Goal: Find specific page/section: Find specific page/section

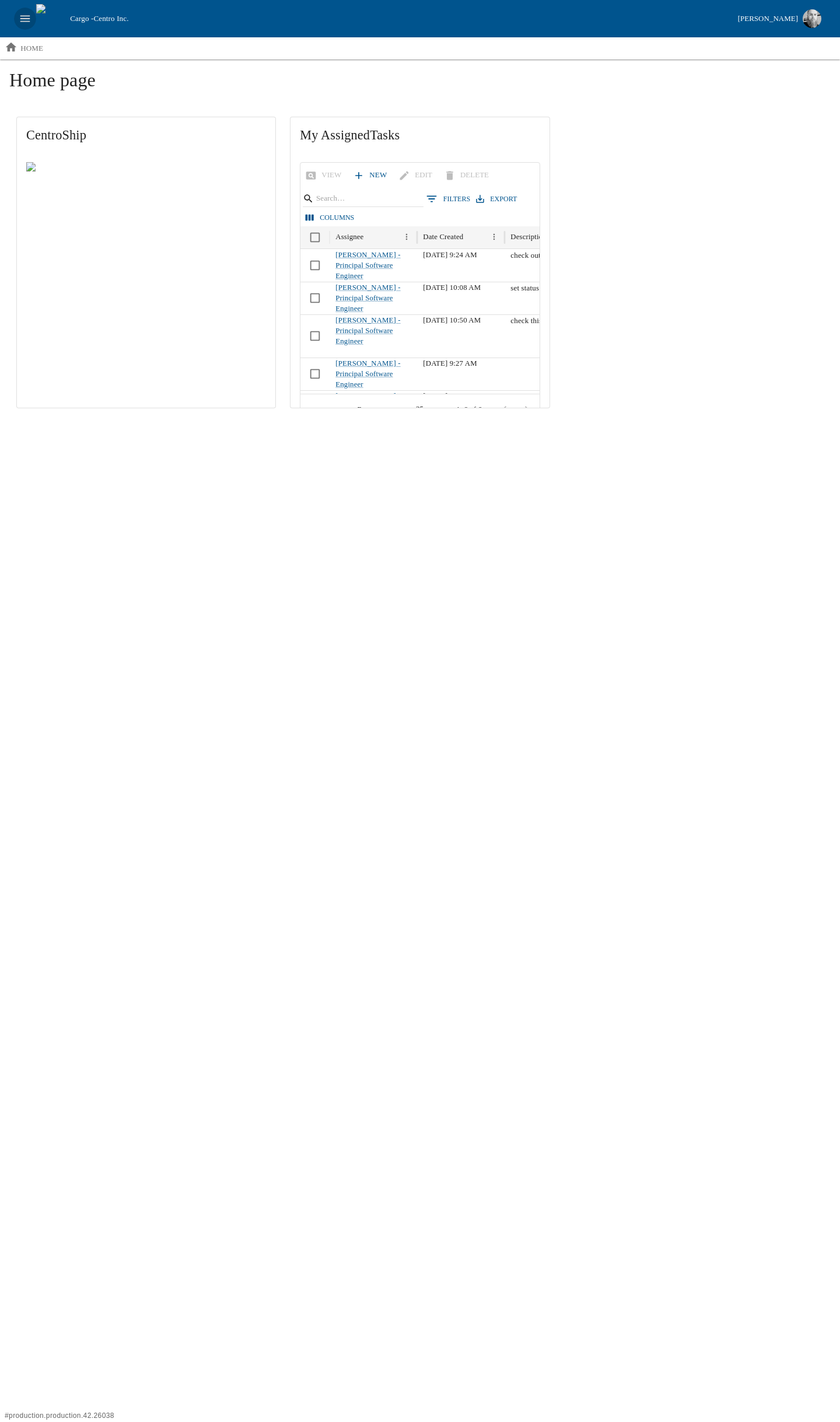
click at [31, 18] on button "open drawer" at bounding box center [24, 18] width 22 height 22
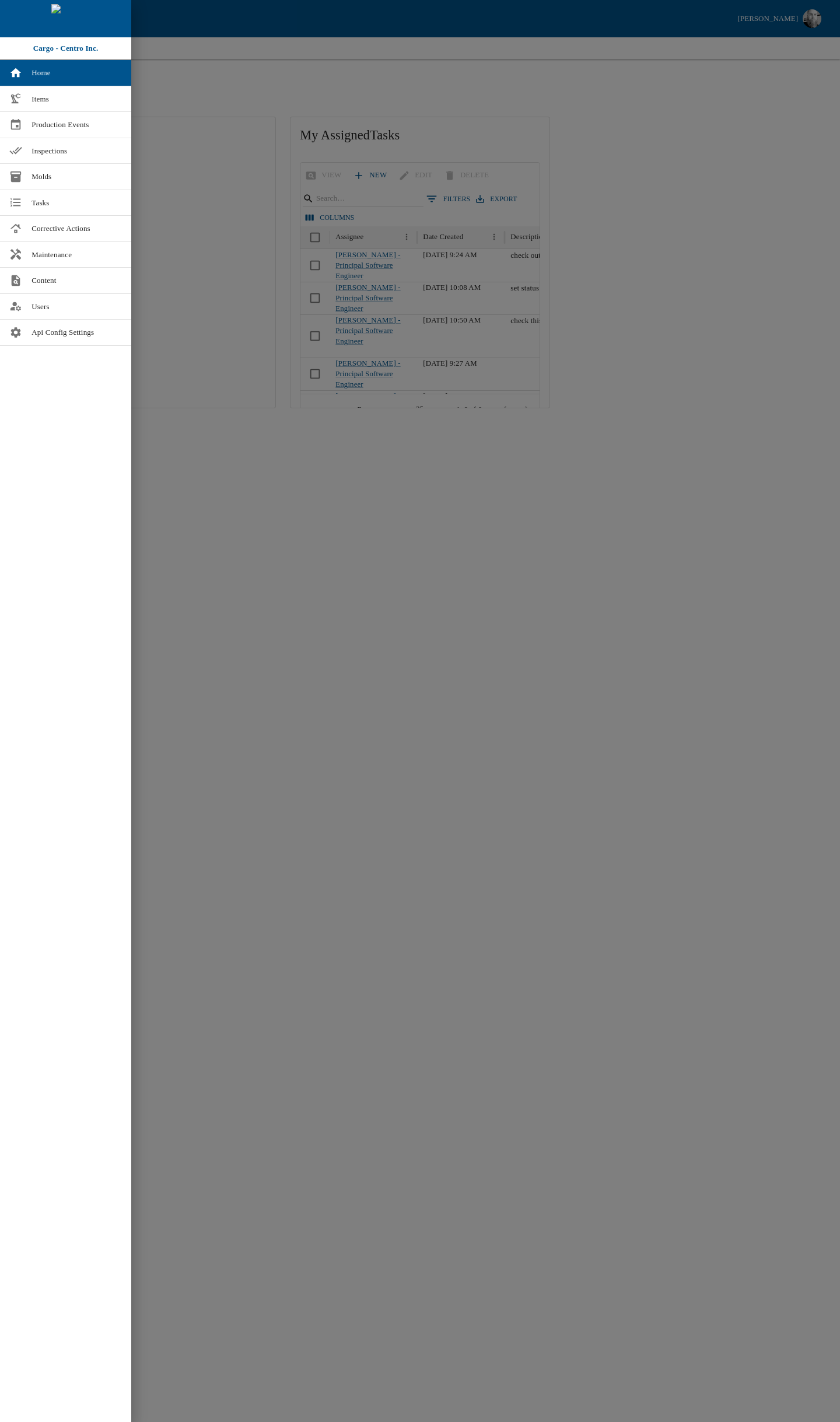
click at [306, 547] on div at bounding box center [420, 711] width 840 height 1422
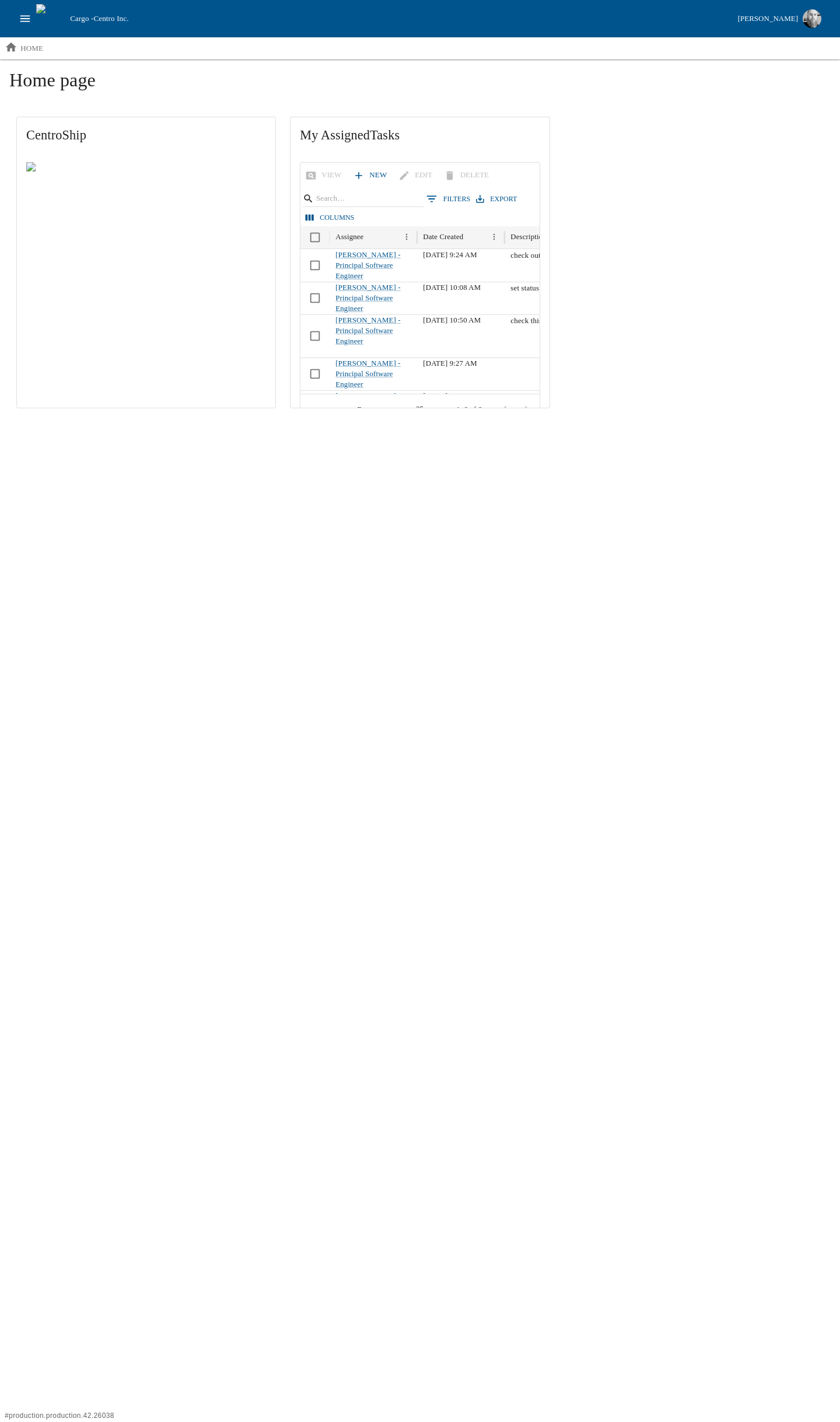
click at [277, 425] on html "Cargo - Centro Inc. [PERSON_NAME] home Home page CentroShip My Assigned Tasks V…" at bounding box center [420, 212] width 840 height 425
click at [27, 9] on button "open drawer" at bounding box center [24, 18] width 22 height 22
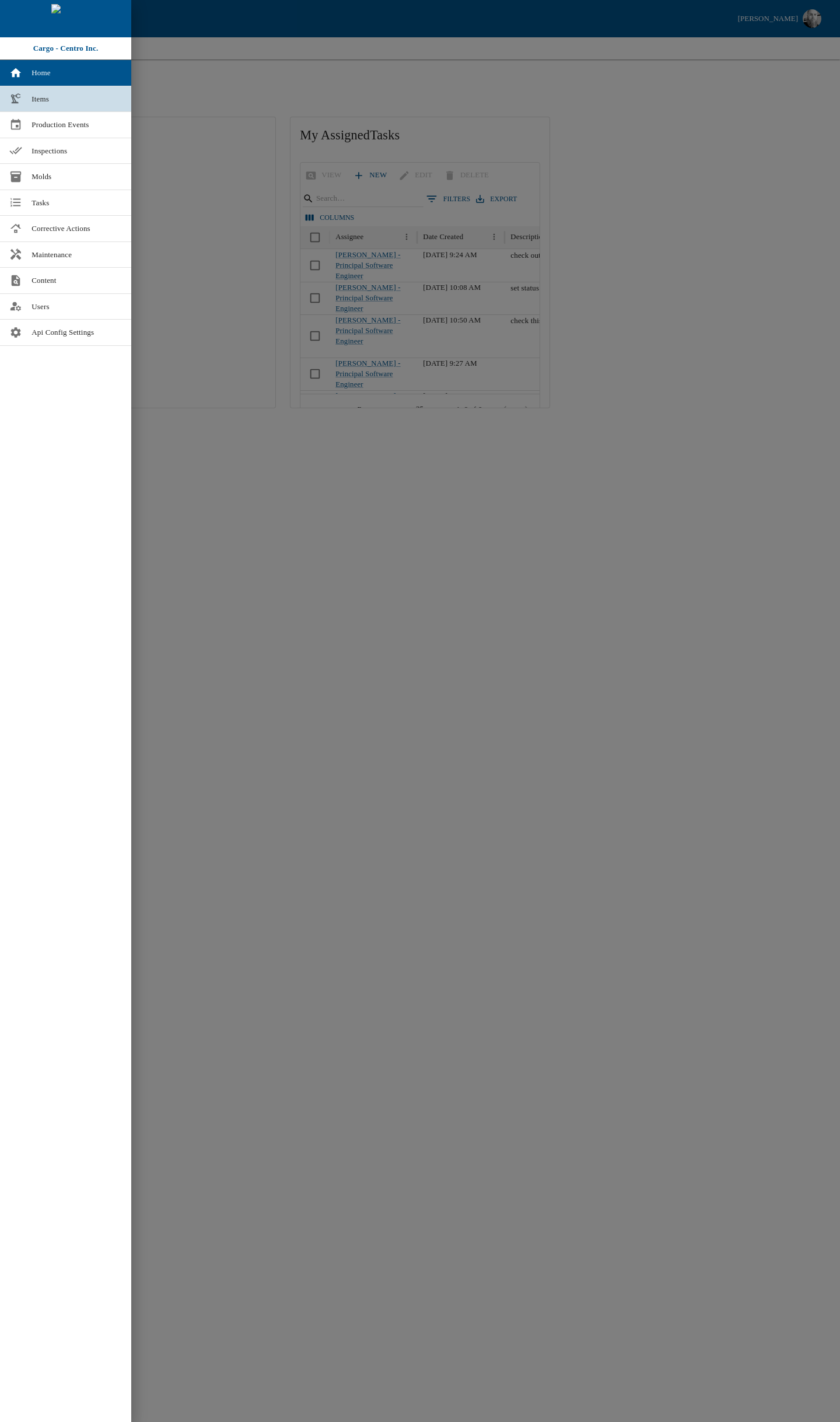
click at [34, 94] on span "Items" at bounding box center [76, 99] width 90 height 12
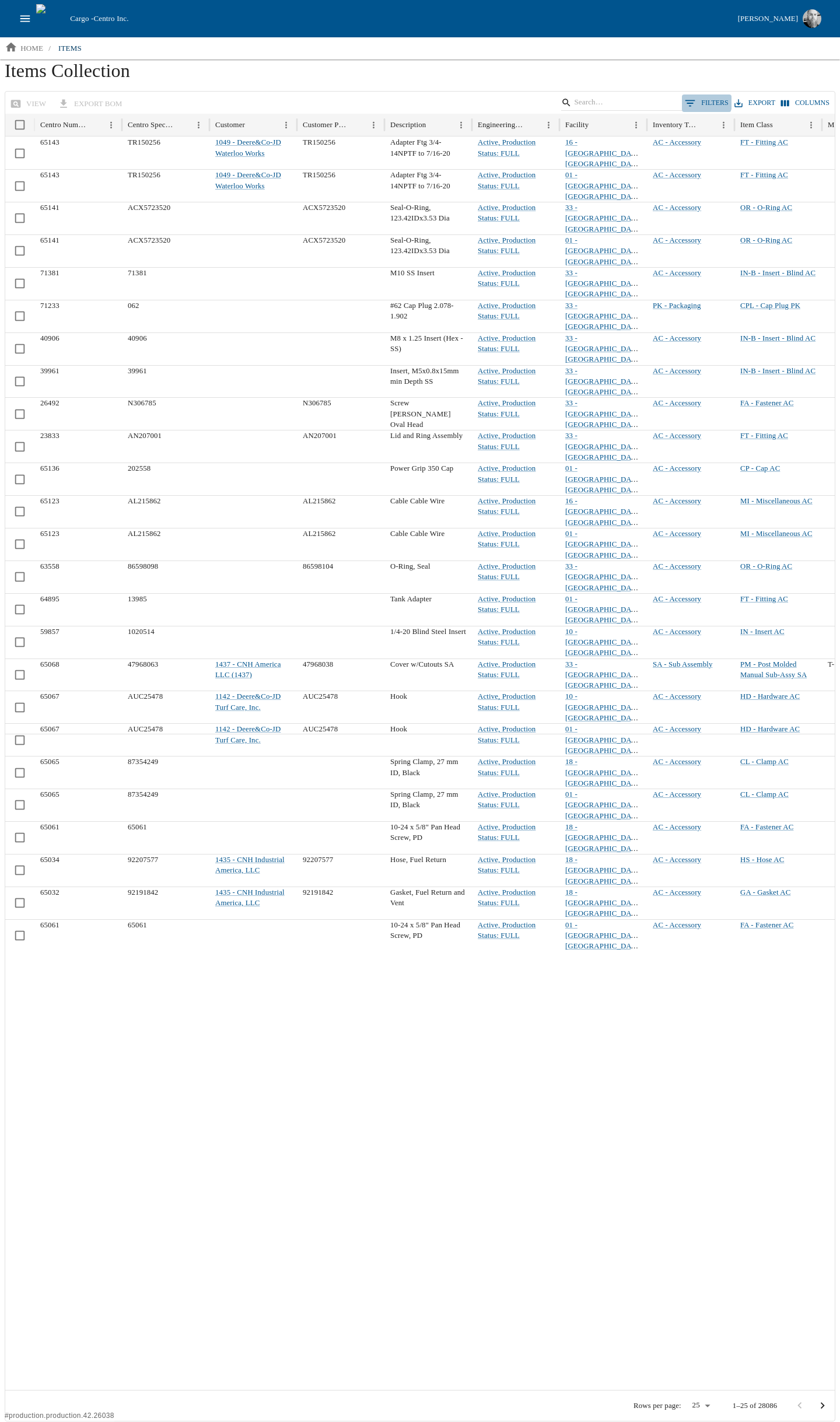
click at [704, 100] on button "0 Filters" at bounding box center [706, 103] width 49 height 17
click at [83, 164] on body "Cargo - Centro Inc. [PERSON_NAME] home / items Items Collection view export BOM…" at bounding box center [420, 711] width 840 height 1422
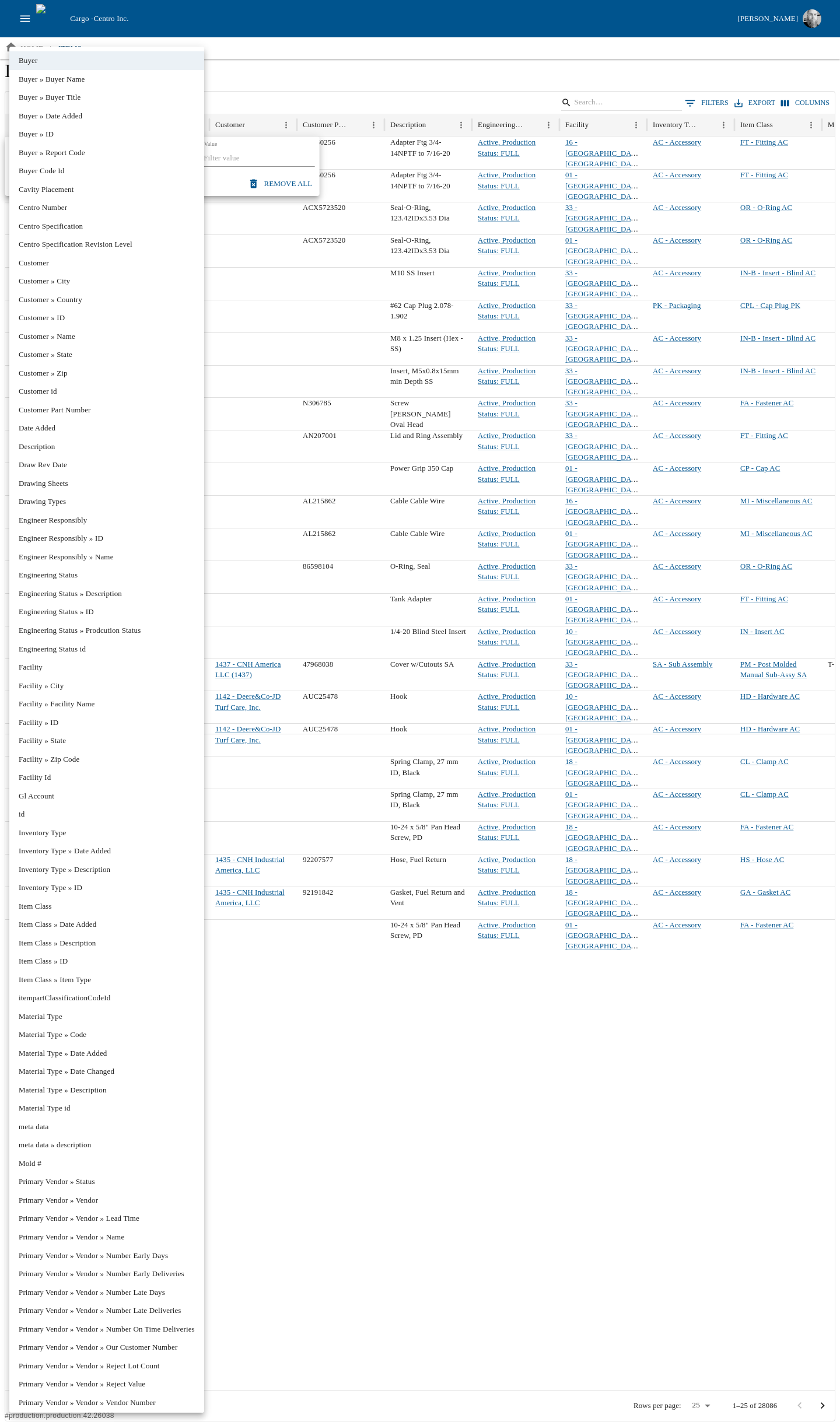
click at [67, 263] on li "Customer" at bounding box center [107, 263] width 195 height 18
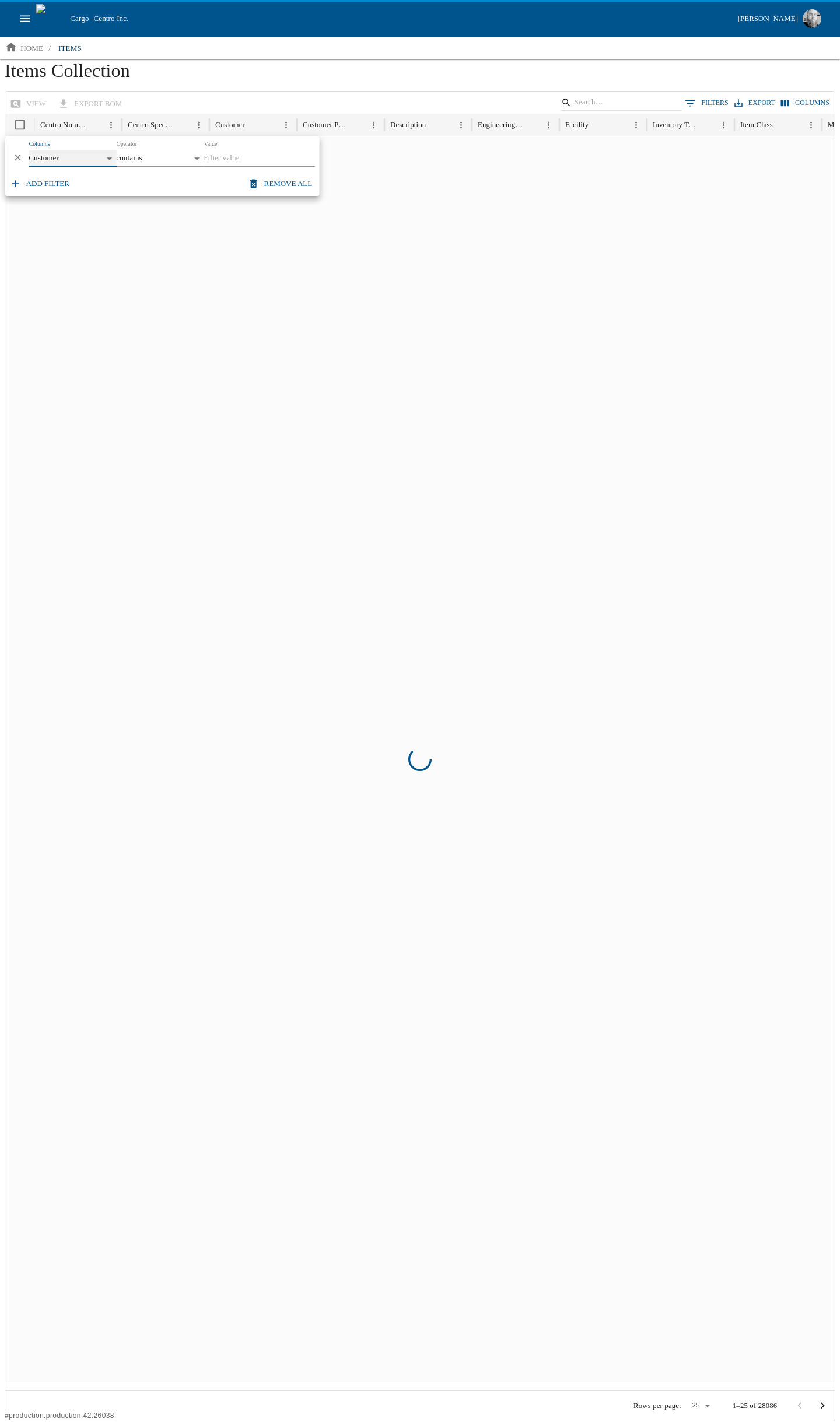
type input "********"
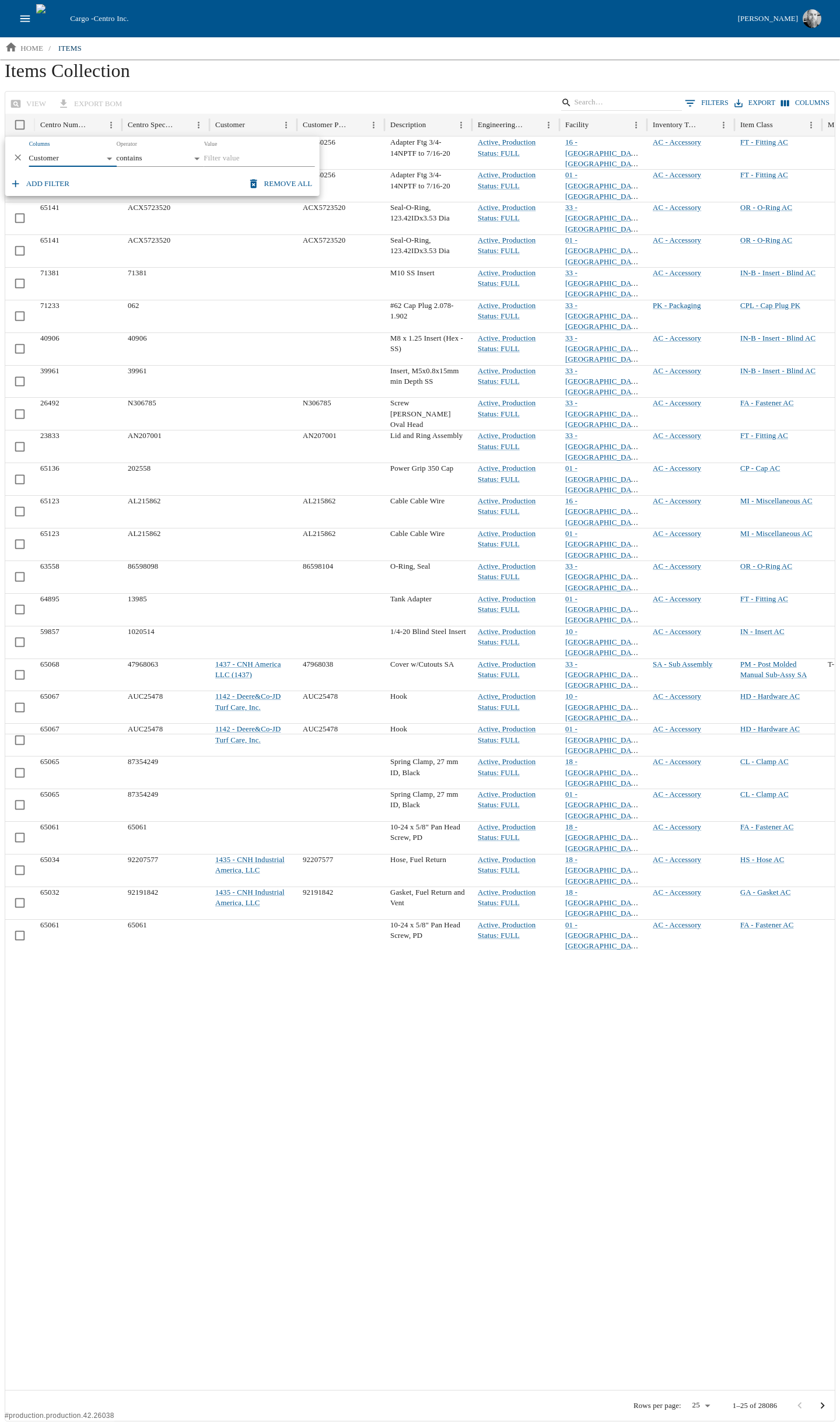
click at [148, 157] on body "Cargo - Centro Inc. [PERSON_NAME] home / items Items Collection view export BOM…" at bounding box center [420, 711] width 840 height 1422
click at [157, 217] on li "equals" at bounding box center [160, 217] width 87 height 18
type input "******"
click at [239, 157] on input "Value" at bounding box center [259, 158] width 111 height 16
type input "jd"
